Goal: Task Accomplishment & Management: Use online tool/utility

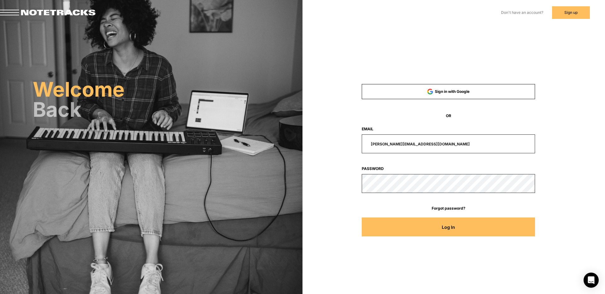
drag, startPoint x: 430, startPoint y: 144, endPoint x: 331, endPoint y: 138, distance: 99.8
click at [331, 138] on div "Sign in with Google OR Email [PERSON_NAME][EMAIL_ADDRESS][DOMAIN_NAME] Password…" at bounding box center [449, 159] width 252 height 168
type input "[EMAIL_ADDRESS][DOMAIN_NAME]"
click at [362, 218] on button "Log In" at bounding box center [449, 227] width 174 height 19
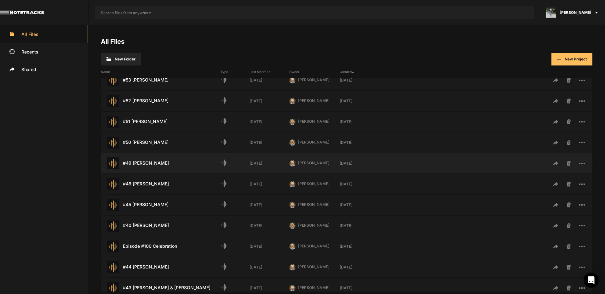
scroll to position [123, 0]
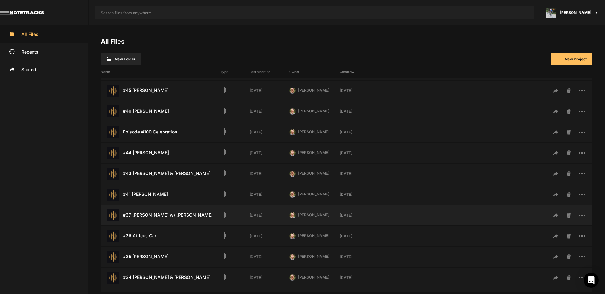
click at [186, 216] on div "#37 [PERSON_NAME] w/ [PERSON_NAME] Last Modified: [DATE]" at bounding box center [161, 216] width 120 height 12
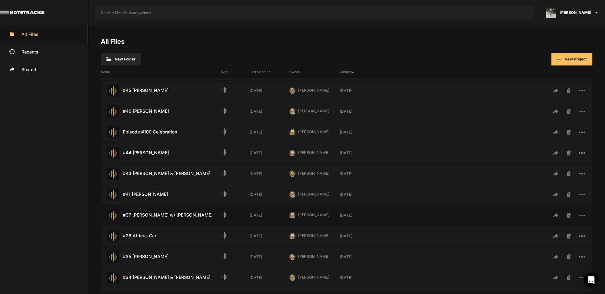
click at [186, 216] on div "#37 [PERSON_NAME] w/ [PERSON_NAME] Last Modified: [DATE]" at bounding box center [161, 216] width 120 height 12
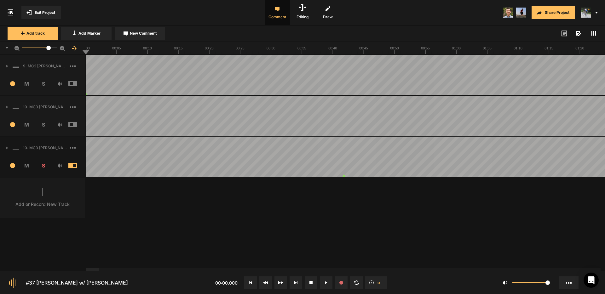
click at [408, 267] on nt-sequencer "37.8" at bounding box center [302, 156] width 605 height 229
click at [504, 268] on div at bounding box center [498, 269] width 14 height 3
click at [100, 271] on div at bounding box center [107, 269] width 14 height 3
click at [594, 34] on rect at bounding box center [593, 33] width 1 height 5
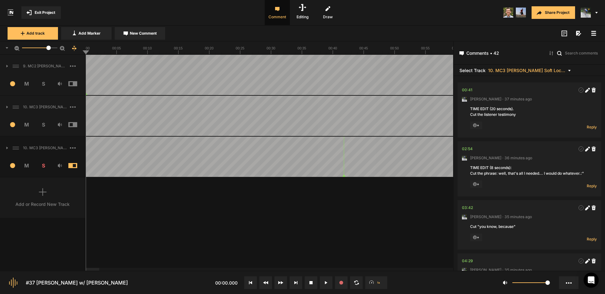
click at [593, 33] on rect at bounding box center [594, 33] width 5 height 1
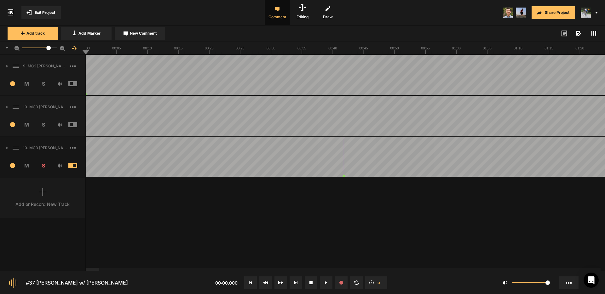
click at [49, 14] on span "Exit Project" at bounding box center [45, 13] width 20 height 6
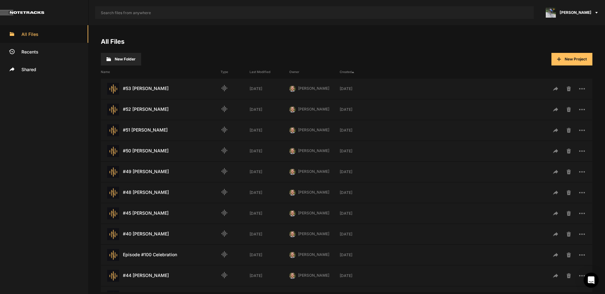
click at [581, 14] on span "[PERSON_NAME]" at bounding box center [576, 13] width 32 height 6
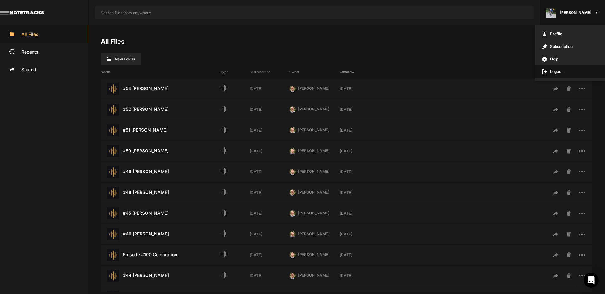
click at [563, 72] on span "Logout" at bounding box center [570, 72] width 70 height 13
